Goal: Complete application form: Complete application form

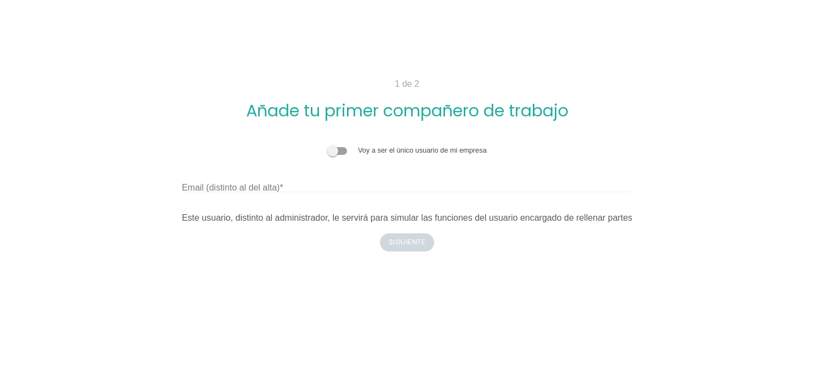
click at [337, 147] on span at bounding box center [337, 151] width 20 height 8
click at [327, 145] on input "checkbox" at bounding box center [327, 145] width 0 height 0
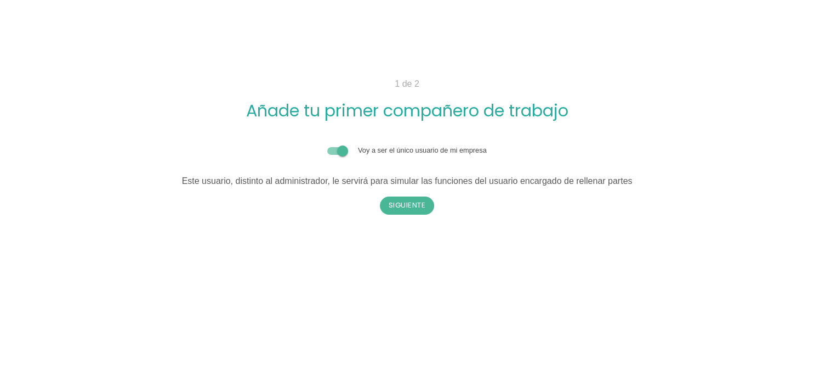
click at [337, 147] on span at bounding box center [337, 151] width 20 height 8
click at [327, 145] on input "checkbox" at bounding box center [327, 145] width 0 height 0
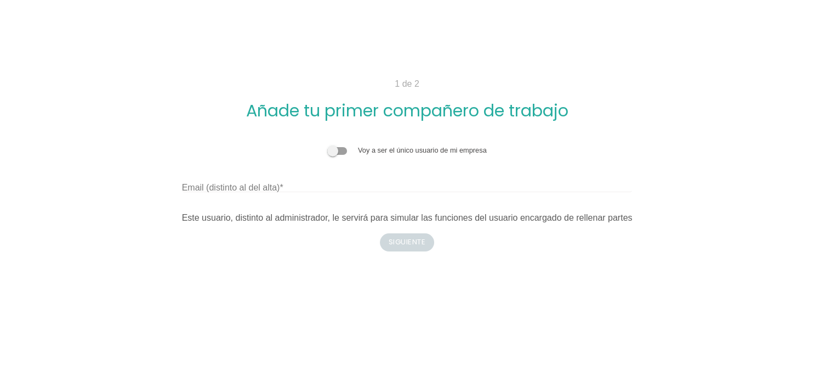
click at [258, 181] on label "Email (distinto al del alta)" at bounding box center [232, 187] width 101 height 13
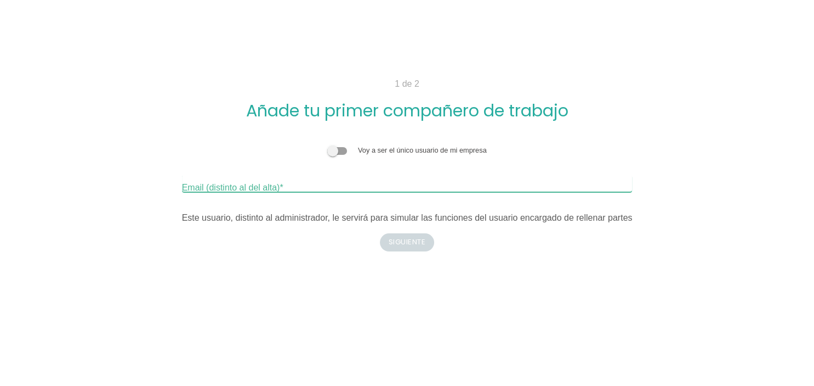
click at [258, 174] on input "Email (distinto al del alta)" at bounding box center [407, 183] width 451 height 18
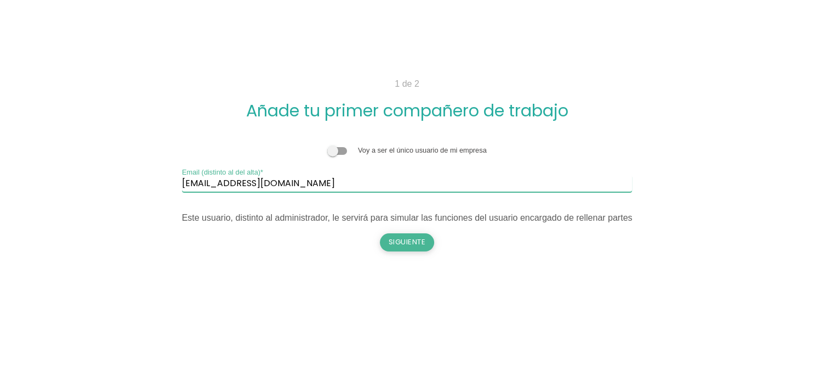
type input "rmilla@vertipacksolutions.com"
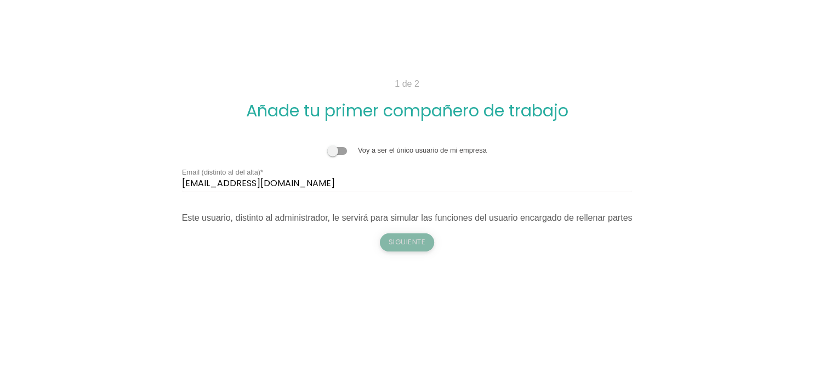
click at [396, 233] on button "Siguiente" at bounding box center [407, 242] width 55 height 18
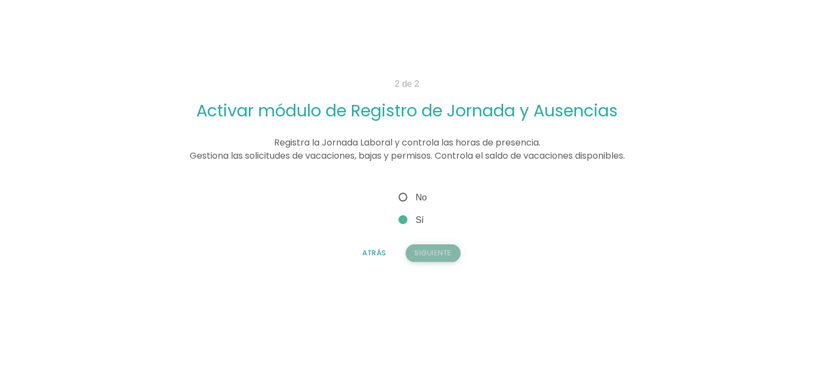
click at [437, 244] on button "Siguiente" at bounding box center [433, 253] width 55 height 18
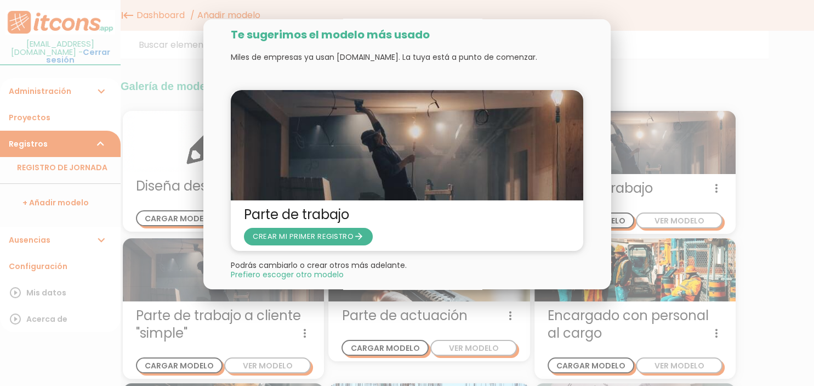
scroll to position [26, 0]
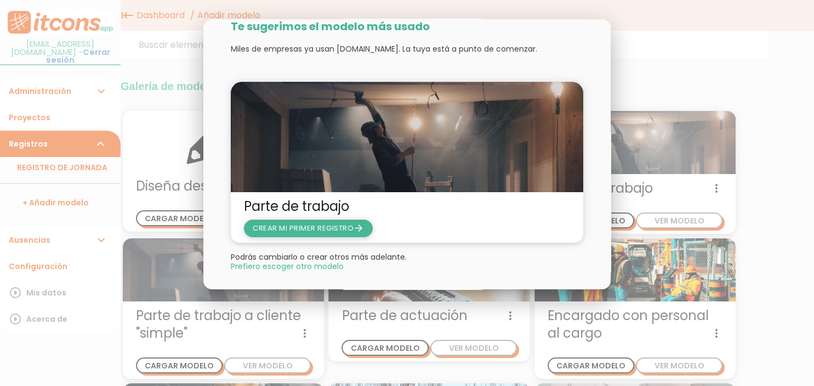
click at [309, 228] on span "CREAR MI PRIMER REGISTRO arrow_forward" at bounding box center [308, 228] width 111 height 10
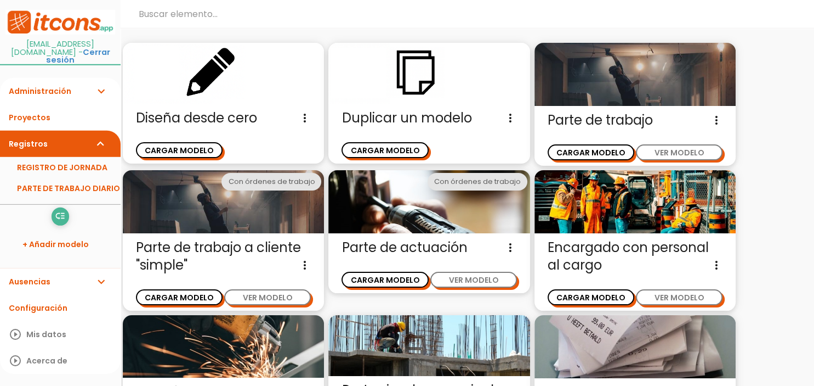
scroll to position [58, 0]
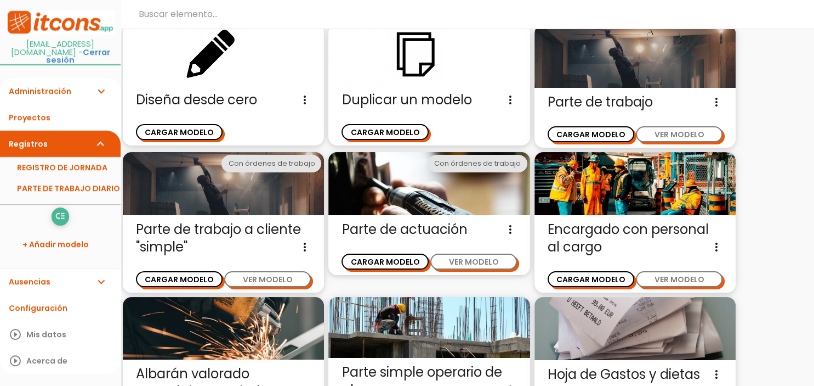
click at [712, 102] on icon "more_vert" at bounding box center [716, 102] width 13 height 18
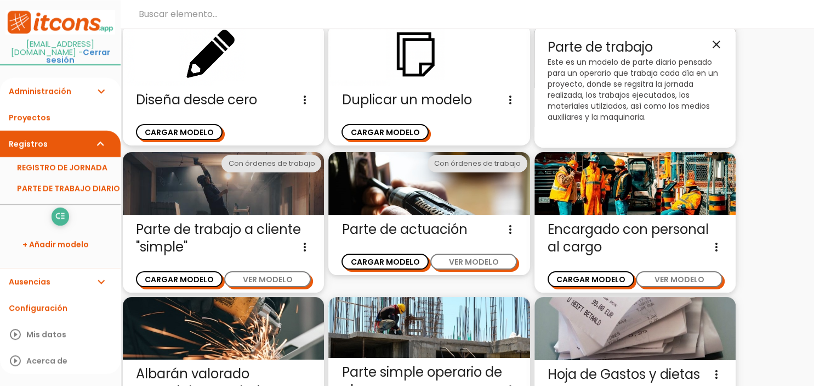
click at [716, 39] on icon "close" at bounding box center [716, 44] width 13 height 13
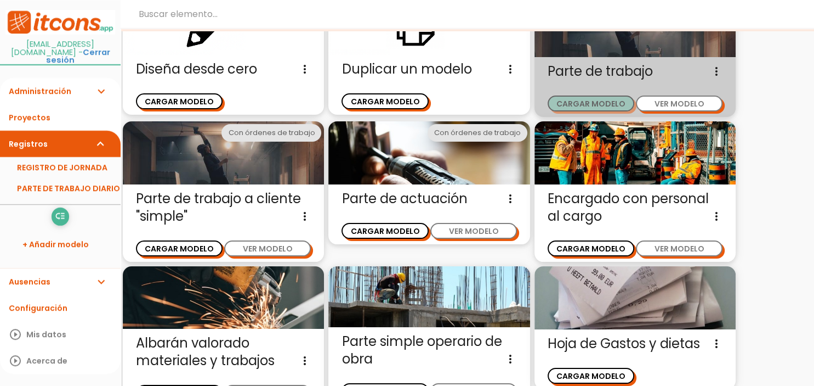
click at [584, 98] on button "CARGAR MODELO" at bounding box center [591, 103] width 87 height 16
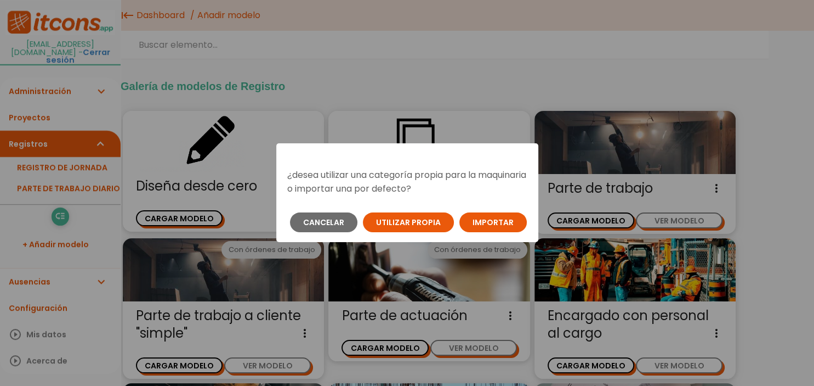
click at [478, 220] on button "Importar" at bounding box center [493, 222] width 67 height 20
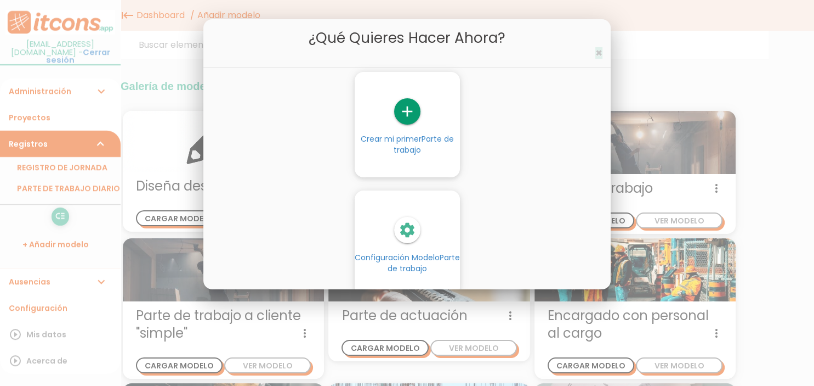
click at [600, 54] on span "×" at bounding box center [599, 53] width 7 height 16
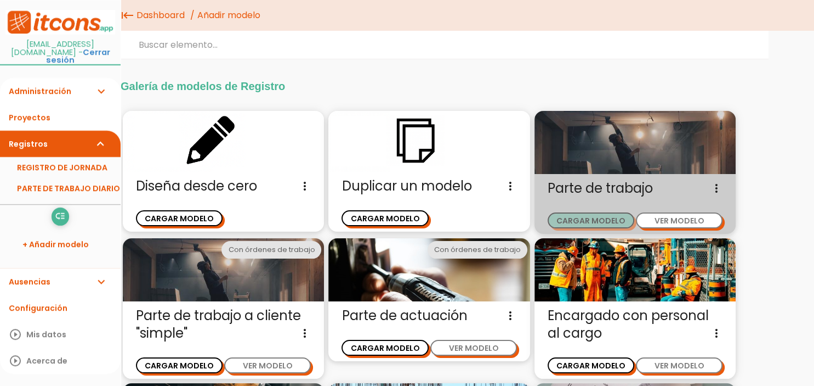
click at [569, 216] on button "CARGAR MODELO" at bounding box center [591, 220] width 87 height 16
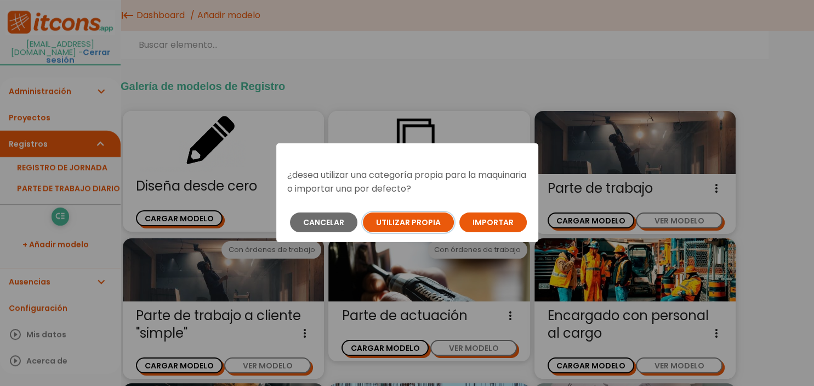
click at [386, 221] on button "Utilizar propia" at bounding box center [408, 222] width 91 height 20
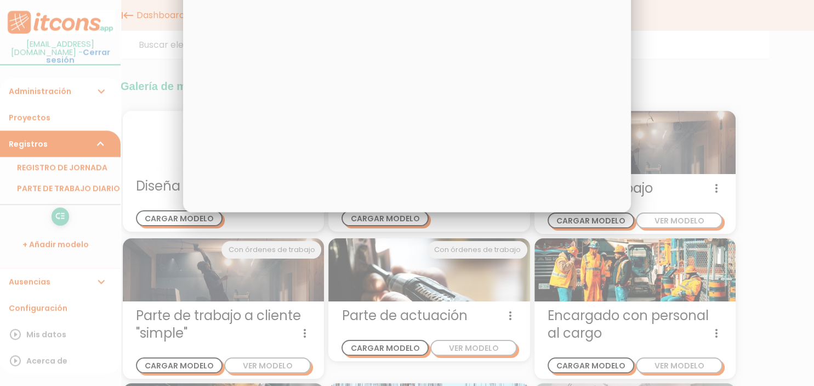
click at [366, 138] on div "× MAQUINARIA" at bounding box center [407, 38] width 448 height 347
click at [488, 63] on div "× MAQUINARIA" at bounding box center [407, 38] width 448 height 347
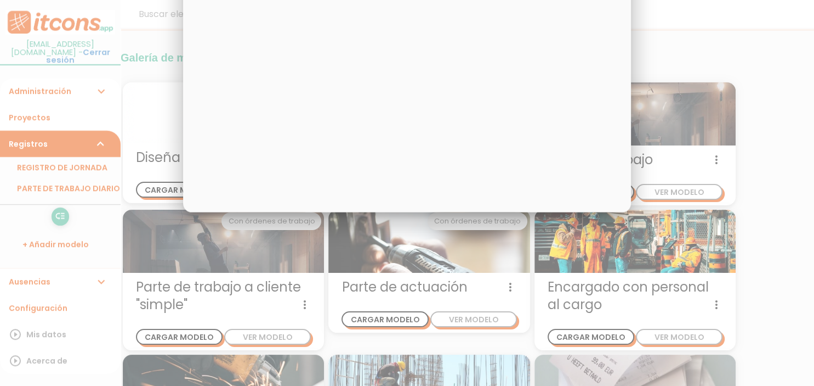
scroll to position [1422, 0]
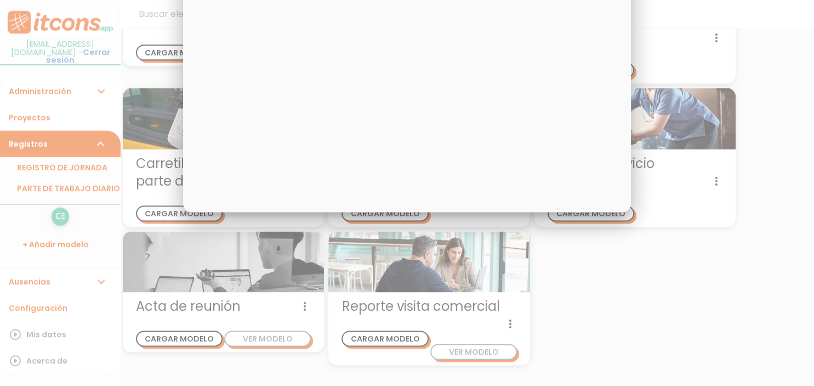
click at [253, 74] on div "× MAQUINARIA" at bounding box center [407, 38] width 448 height 347
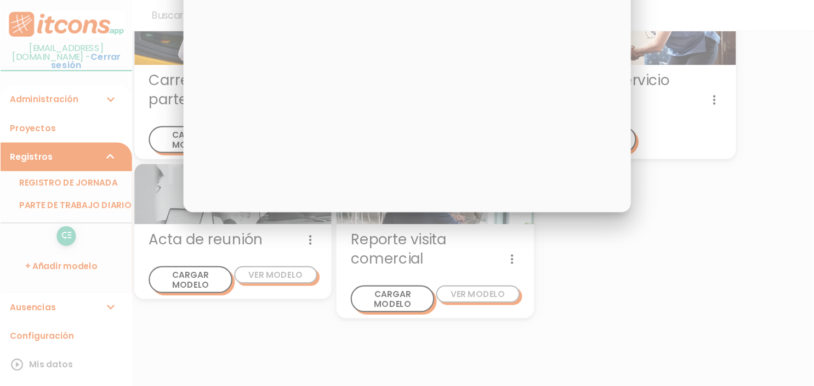
scroll to position [1541, 0]
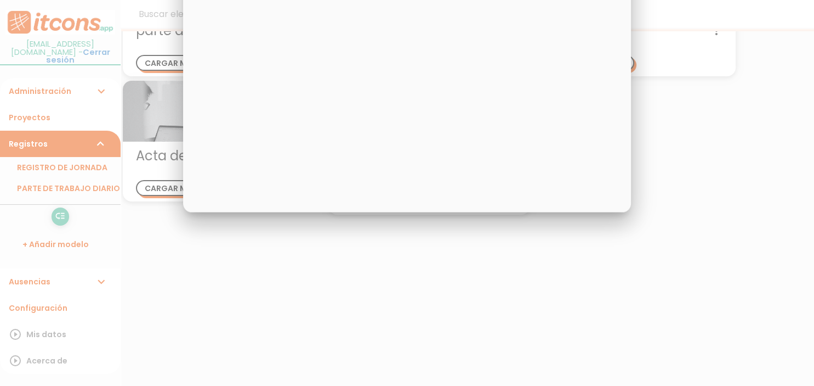
click at [304, 262] on div at bounding box center [407, 144] width 814 height 482
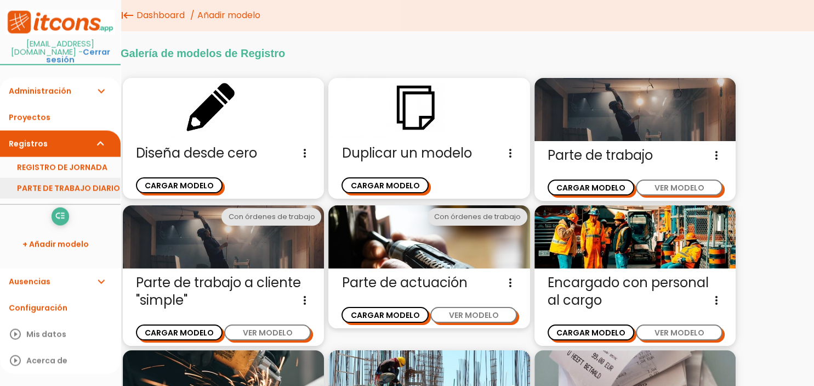
scroll to position [0, 0]
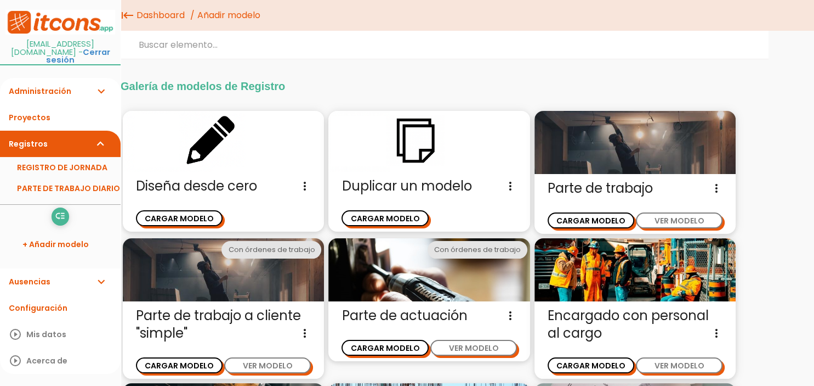
click at [60, 21] on img at bounding box center [60, 22] width 110 height 25
